Goal: Information Seeking & Learning: Learn about a topic

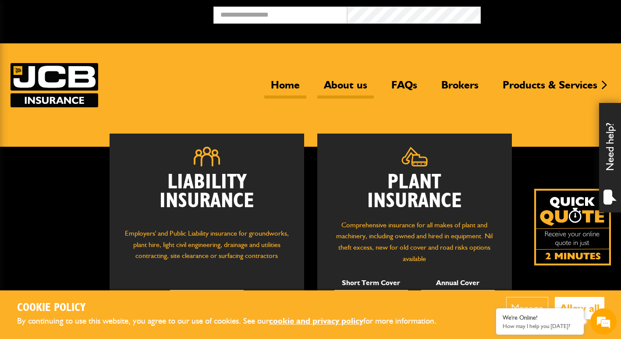
click at [335, 86] on link "About us" at bounding box center [346, 88] width 57 height 20
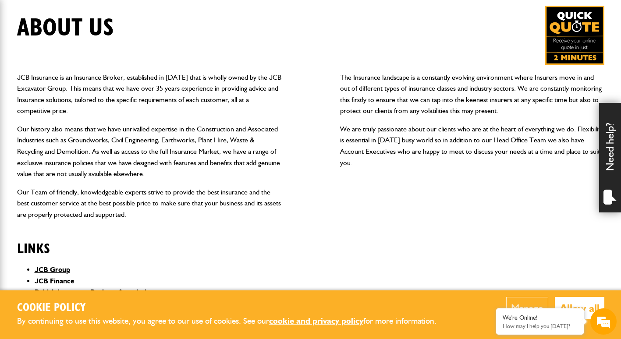
scroll to position [91, 0]
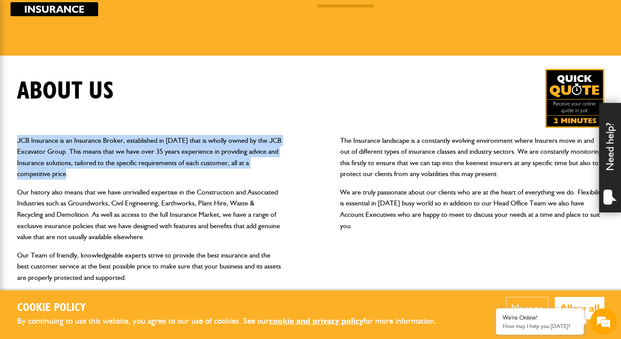
drag, startPoint x: 18, startPoint y: 141, endPoint x: 89, endPoint y: 171, distance: 77.0
click at [89, 171] on p "JCB Insurance is an Insurance Broker, established in 1984 that is wholly owned …" at bounding box center [149, 157] width 264 height 45
copy p "JCB Insurance is an Insurance Broker, established in 1984 that is wholly owned …"
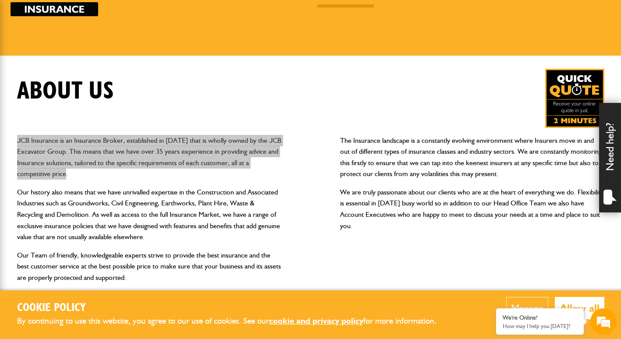
scroll to position [0, 0]
